Goal: Task Accomplishment & Management: Manage account settings

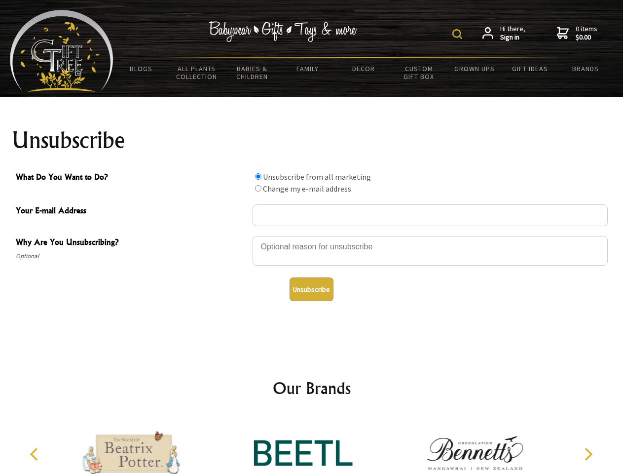
click at [459, 34] on img at bounding box center [458, 34] width 10 height 10
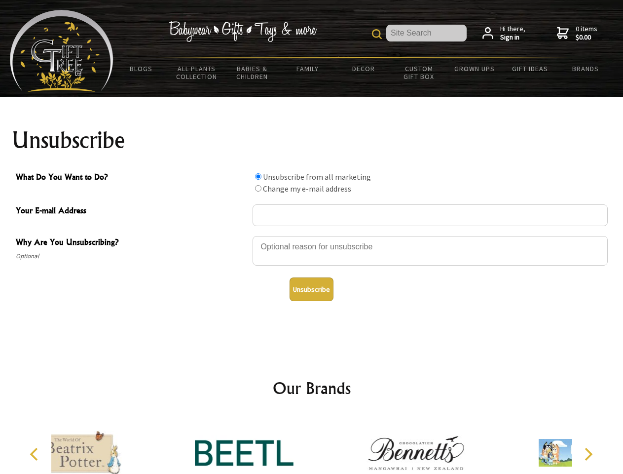
click at [312, 235] on div at bounding box center [430, 252] width 355 height 35
click at [258, 176] on input "What Do You Want to Do?" at bounding box center [258, 176] width 6 height 6
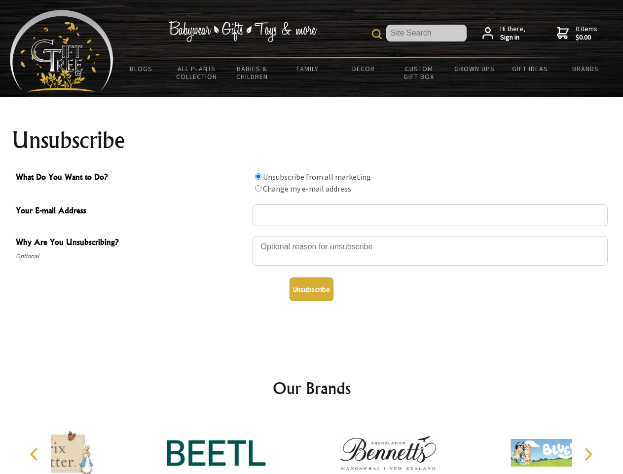
click at [258, 188] on input "What Do You Want to Do?" at bounding box center [258, 188] width 6 height 6
radio input "true"
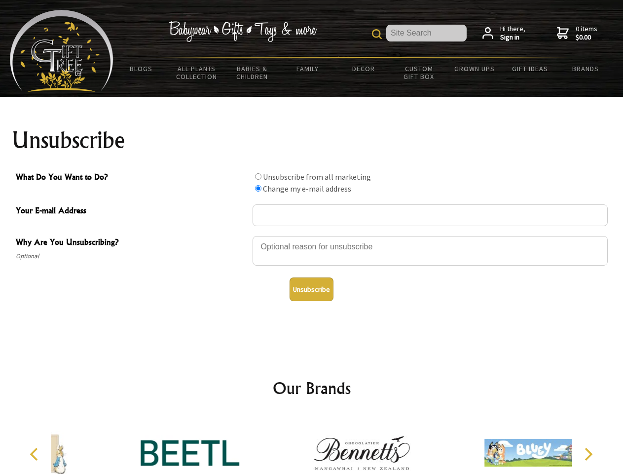
click at [311, 289] on button "Unsubscribe" at bounding box center [312, 289] width 44 height 24
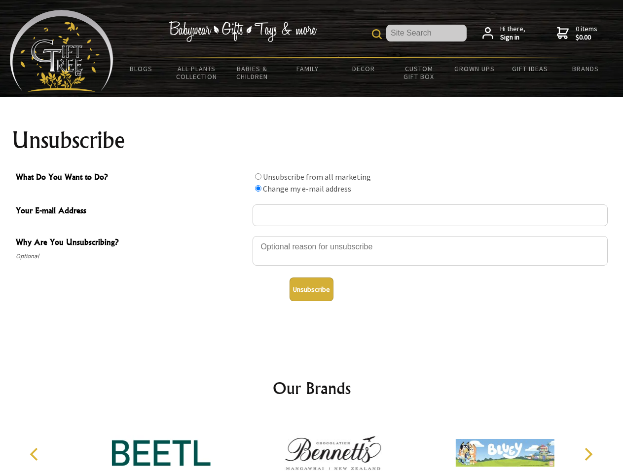
click at [36, 454] on icon "Previous" at bounding box center [35, 454] width 13 height 13
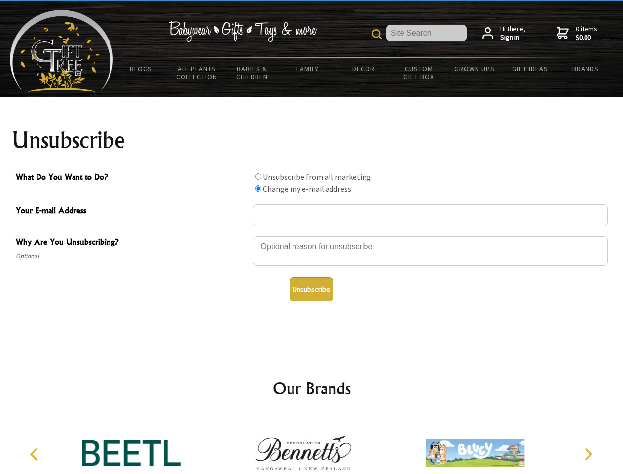
click at [588, 454] on icon "Next" at bounding box center [588, 454] width 13 height 13
